Goal: Task Accomplishment & Management: Manage account settings

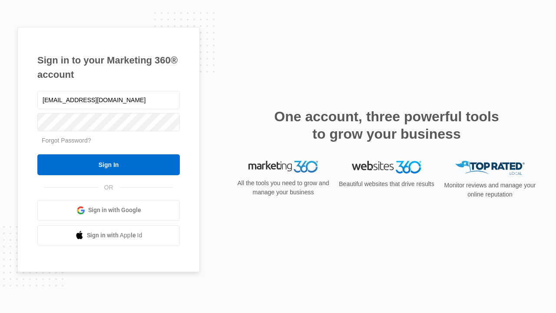
type input "dankie614@gmail.com"
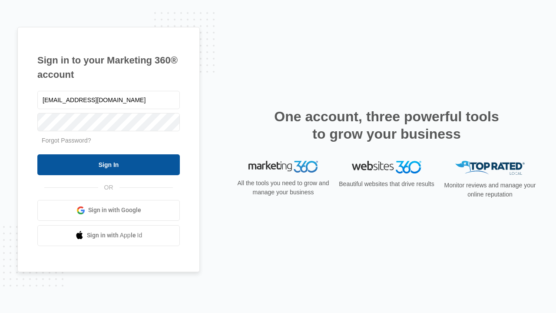
click at [109, 164] on input "Sign In" at bounding box center [108, 164] width 142 height 21
